Goal: Information Seeking & Learning: Find specific fact

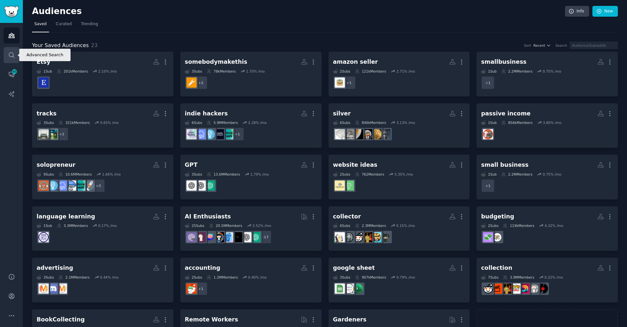
click at [16, 54] on link "Search" at bounding box center [12, 55] width 16 height 16
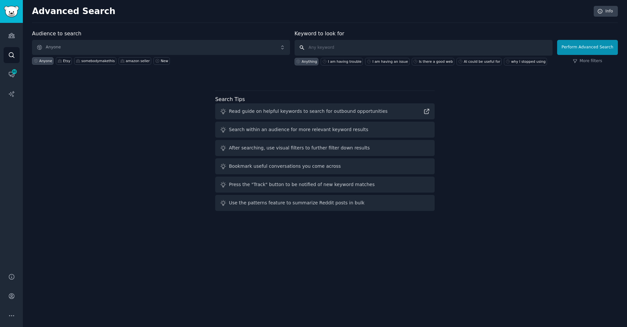
click at [371, 51] on input "text" at bounding box center [424, 48] width 258 height 16
type input "Etsy tool"
click at [588, 47] on button "Perform Advanced Search" at bounding box center [587, 47] width 61 height 15
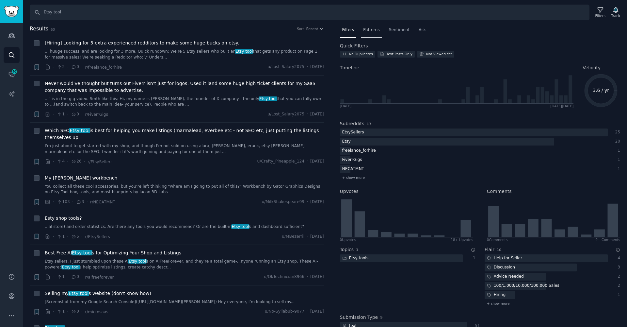
click at [370, 28] on span "Patterns" at bounding box center [371, 30] width 16 height 6
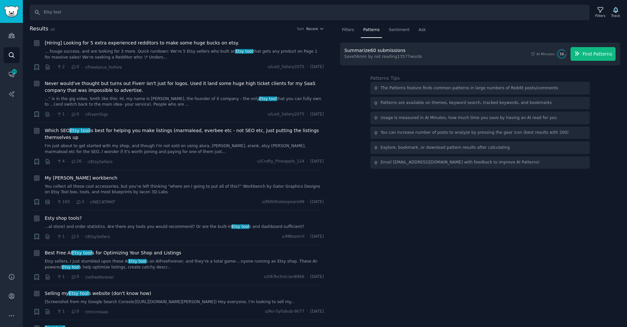
click at [607, 57] on span "Find Patterns" at bounding box center [598, 54] width 30 height 7
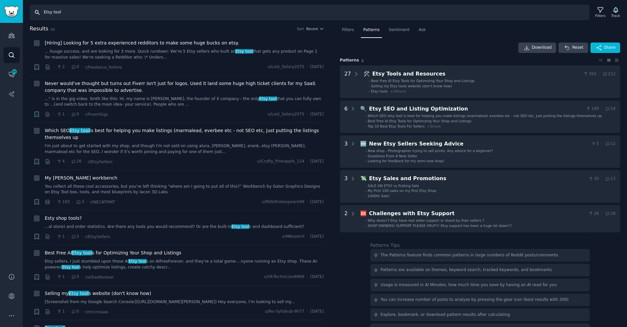
click at [77, 18] on input "Etsy tool" at bounding box center [310, 13] width 560 height 16
type input "Havana"
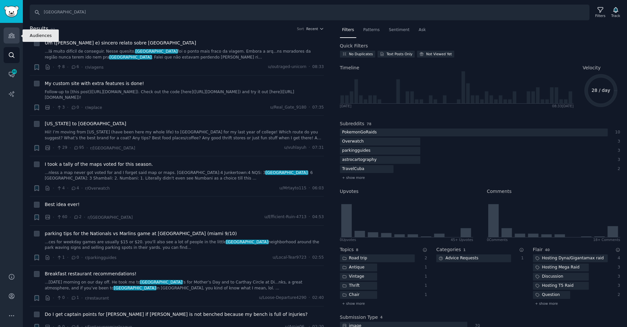
click at [15, 39] on link "Audiences" at bounding box center [12, 35] width 16 height 16
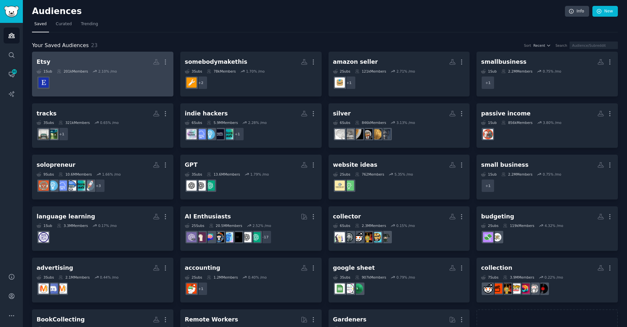
click at [72, 72] on div "201k Members" at bounding box center [72, 71] width 31 height 5
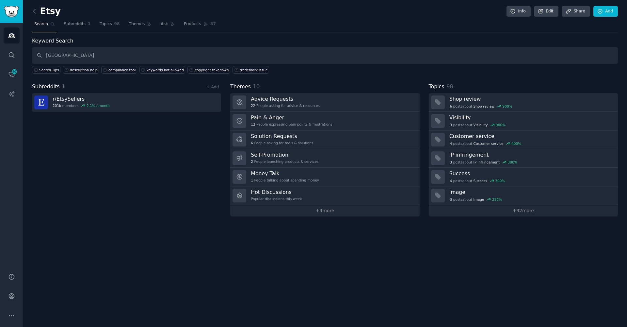
type input "Havana"
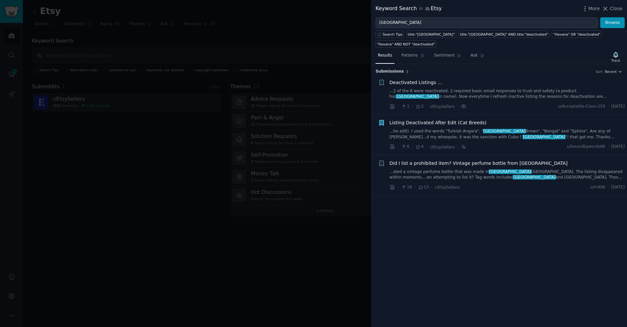
click at [427, 119] on span "Listing Deactivated After Edit (Cat Breeds)" at bounding box center [438, 122] width 97 height 7
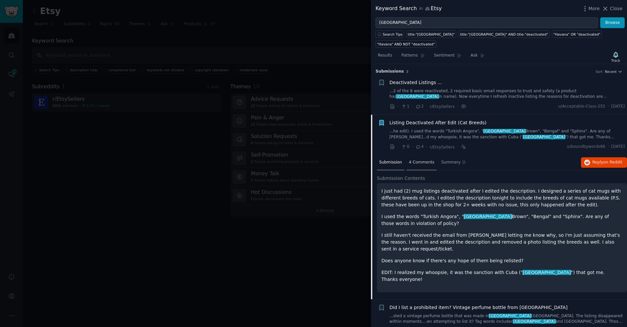
click at [419, 155] on div "4 Comments" at bounding box center [422, 163] width 30 height 16
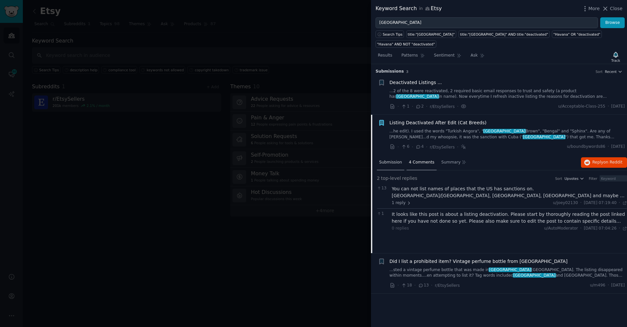
click at [386, 159] on span "Submission" at bounding box center [390, 162] width 23 height 6
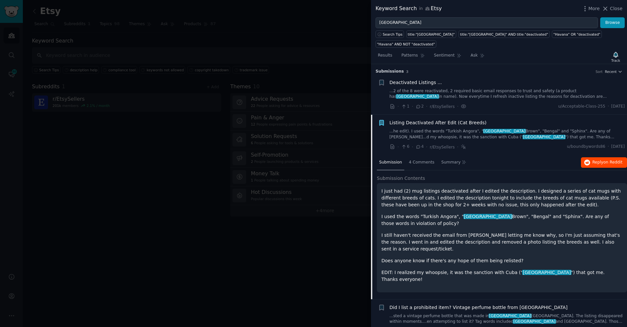
click at [595, 157] on button "Reply on Reddit" at bounding box center [604, 162] width 46 height 10
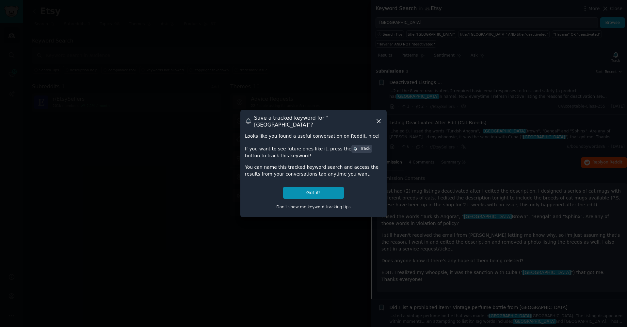
click at [380, 121] on icon at bounding box center [378, 121] width 7 height 7
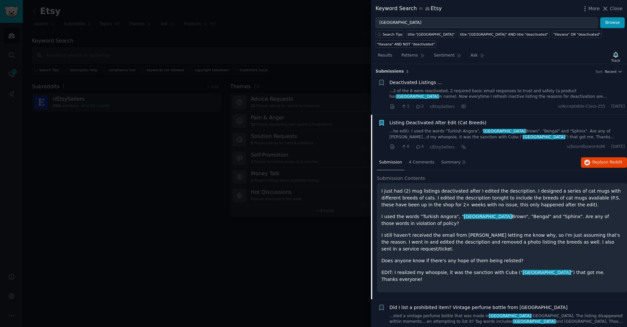
click at [417, 304] on span "Did I list a prohibited item? Vintage perfume bottle from Cuba" at bounding box center [479, 307] width 178 height 7
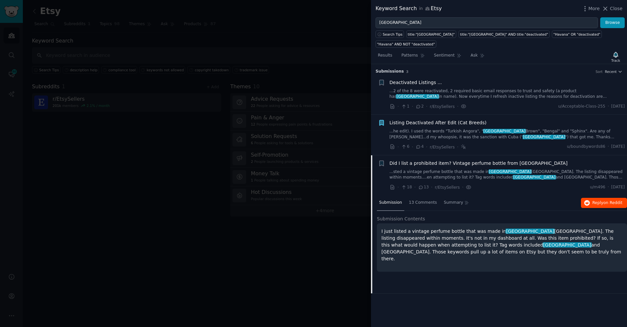
click at [593, 200] on span "Reply on Reddit" at bounding box center [607, 203] width 30 height 6
click at [54, 66] on div at bounding box center [313, 163] width 627 height 327
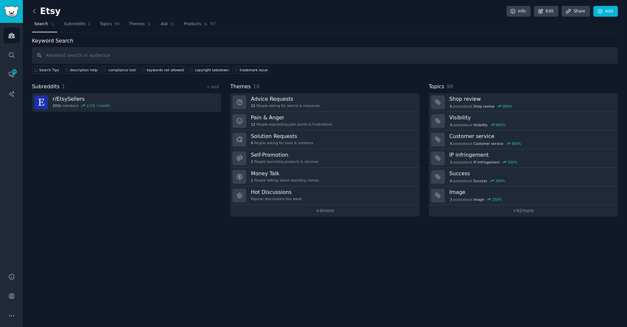
click at [36, 14] on icon at bounding box center [34, 11] width 7 height 7
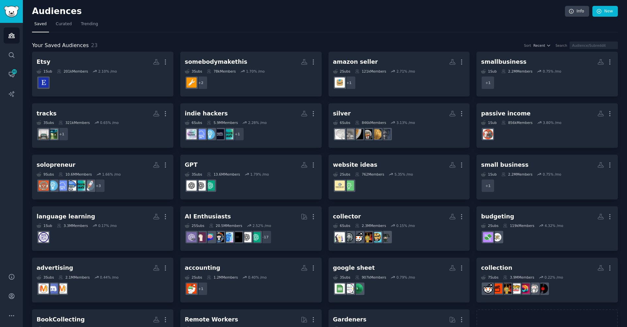
click at [36, 14] on h2 "Audiences" at bounding box center [298, 11] width 533 height 10
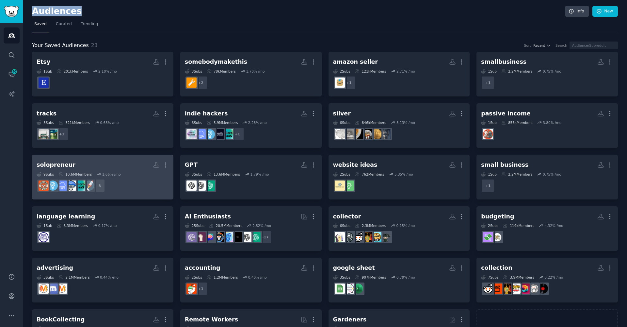
click at [128, 191] on dd "+ 3" at bounding box center [103, 185] width 132 height 18
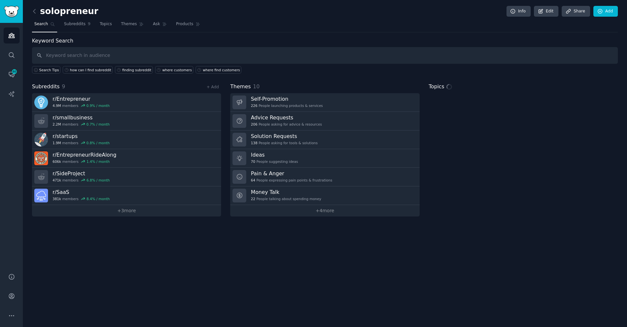
click at [102, 54] on input "text" at bounding box center [325, 55] width 586 height 17
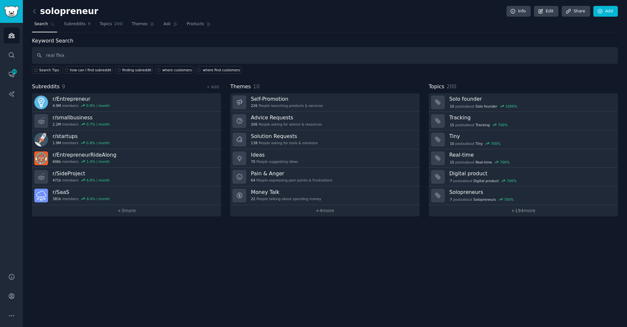
type input "real flex"
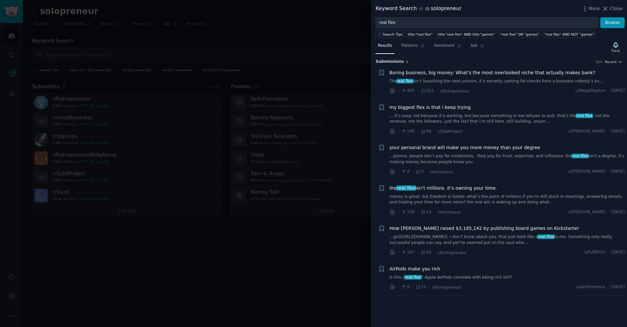
click at [495, 82] on link "The real flex isn’t launching the next unicorn, it’s secretly cashing fat check…" at bounding box center [507, 81] width 235 height 6
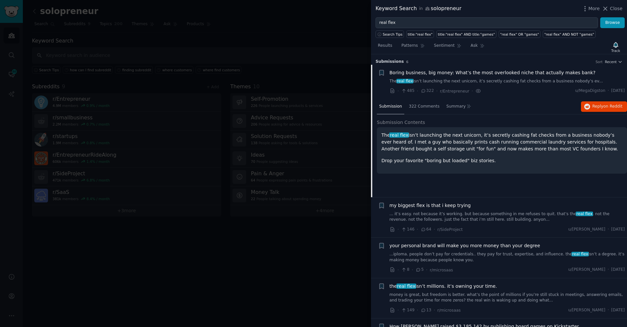
scroll to position [10, 0]
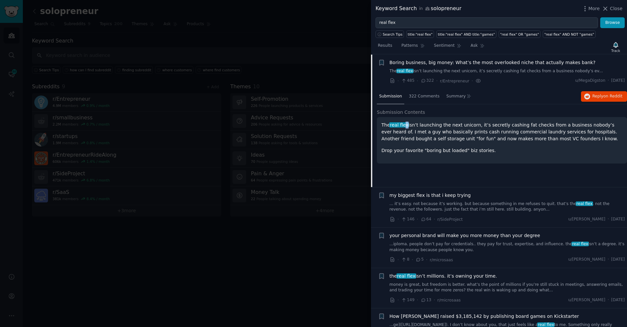
click at [406, 126] on span "real flex" at bounding box center [399, 124] width 20 height 5
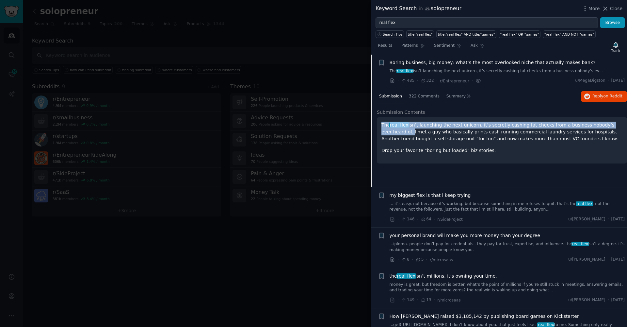
drag, startPoint x: 382, startPoint y: 124, endPoint x: 387, endPoint y: 130, distance: 7.4
click at [387, 130] on p "The real flex isn’t launching the next unicorn, it’s secretly cashing fat check…" at bounding box center [501, 131] width 241 height 21
copy p "The real flex isn’t launching the next unicorn, it’s secretly cashing fat check…"
